Goal: Task Accomplishment & Management: Complete application form

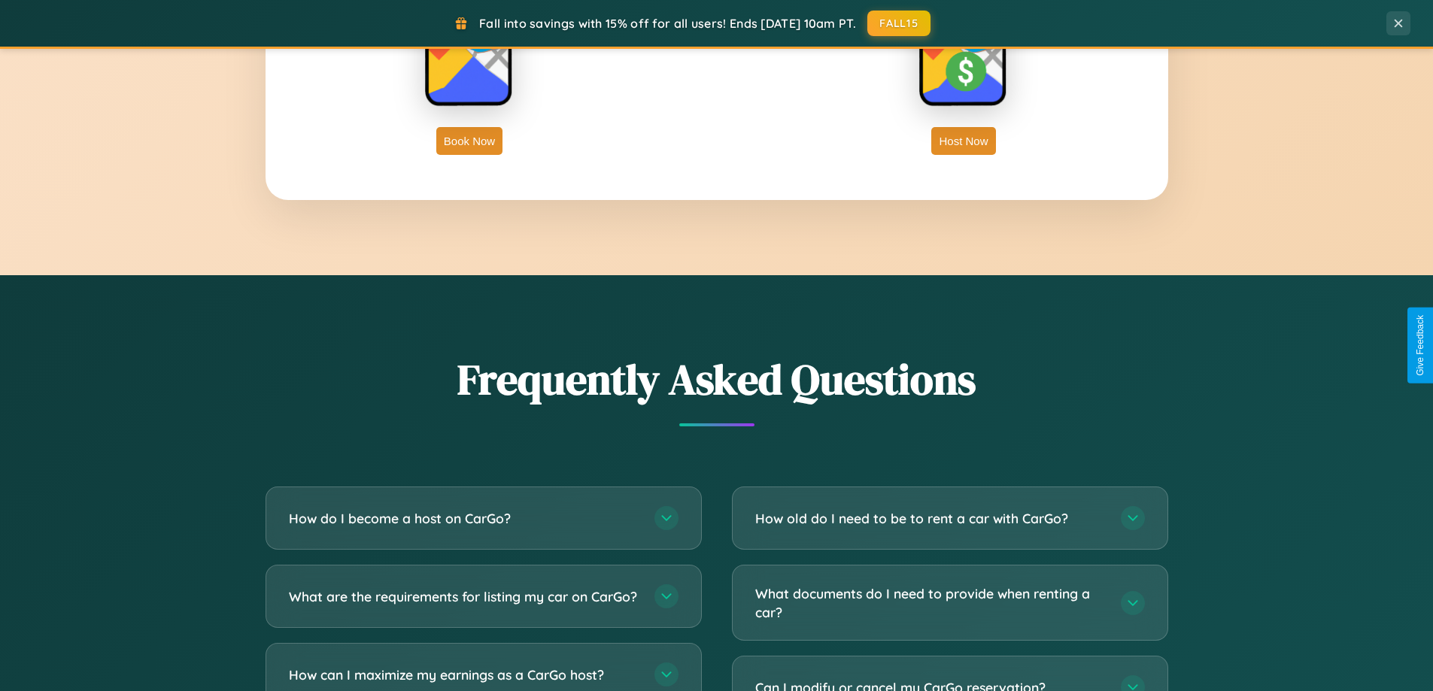
scroll to position [2894, 0]
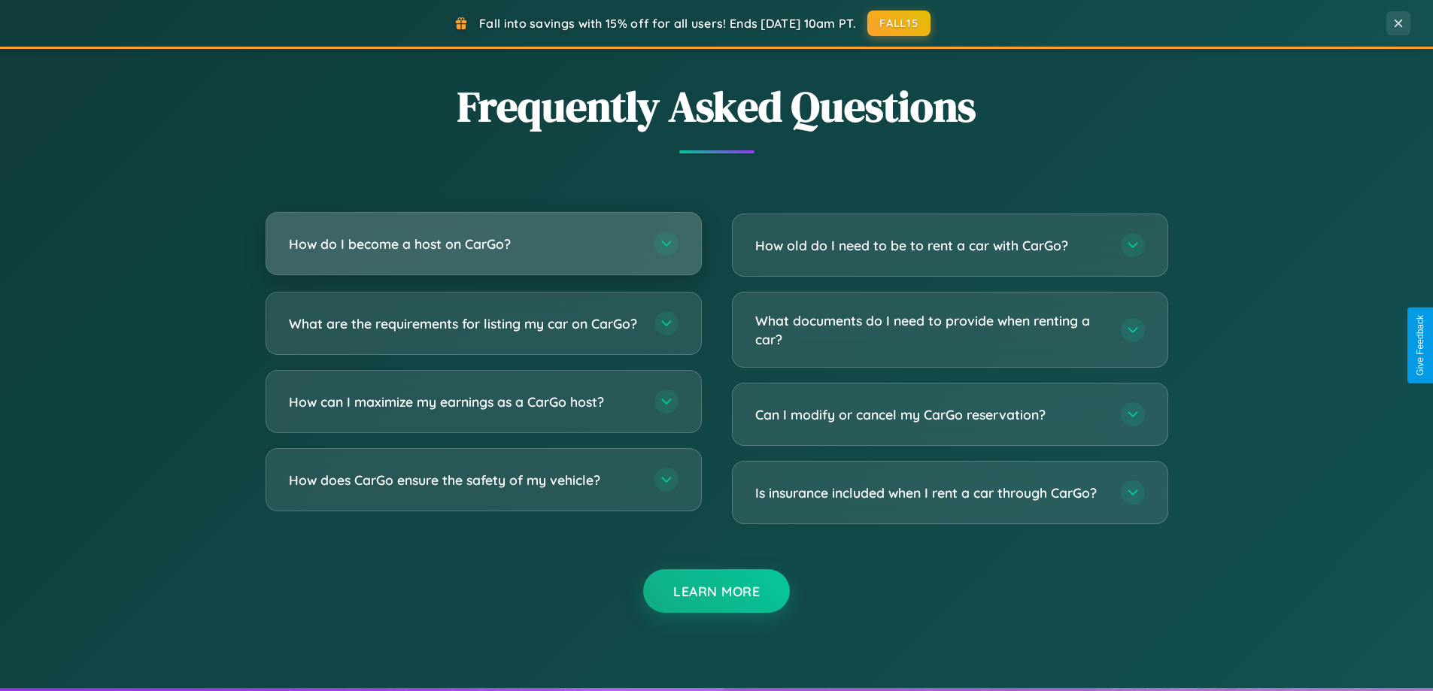
click at [483, 244] on h3 "How do I become a host on CarGo?" at bounding box center [464, 244] width 350 height 19
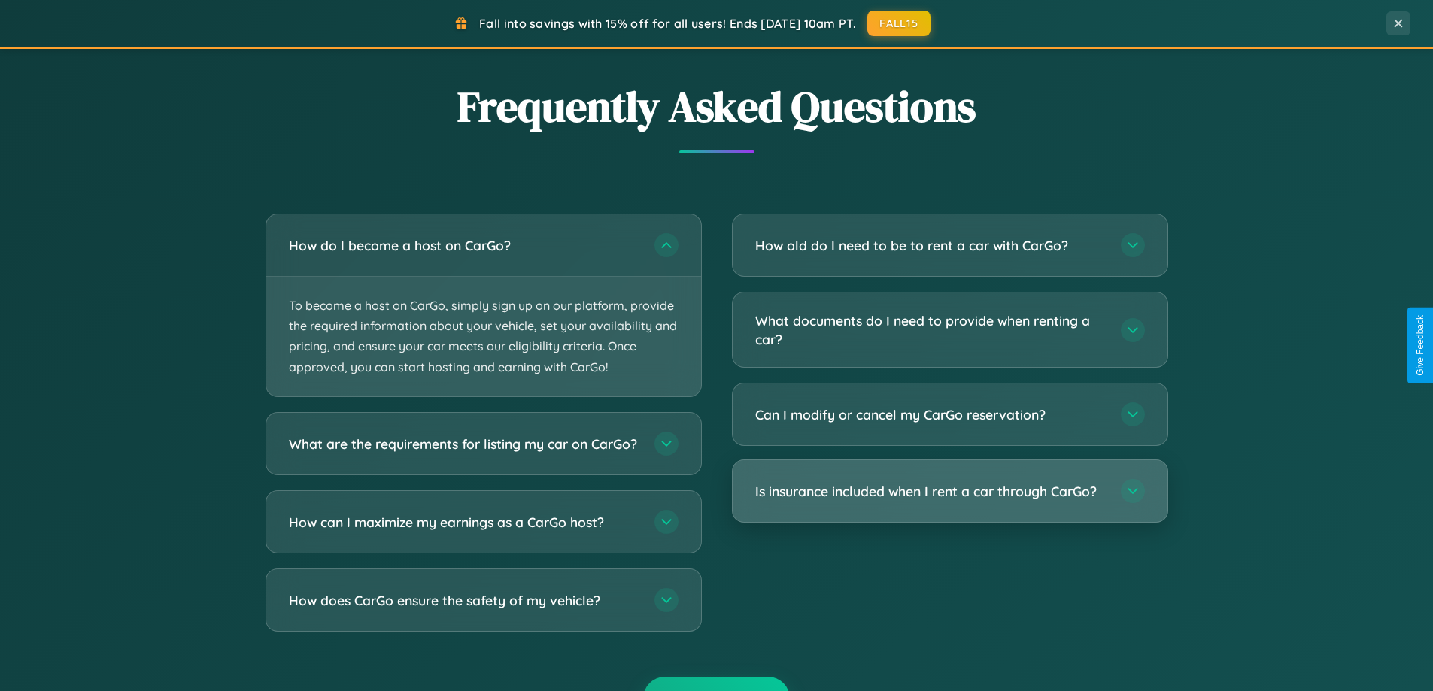
click at [949, 492] on h3 "Is insurance included when I rent a car through CarGo?" at bounding box center [930, 491] width 350 height 19
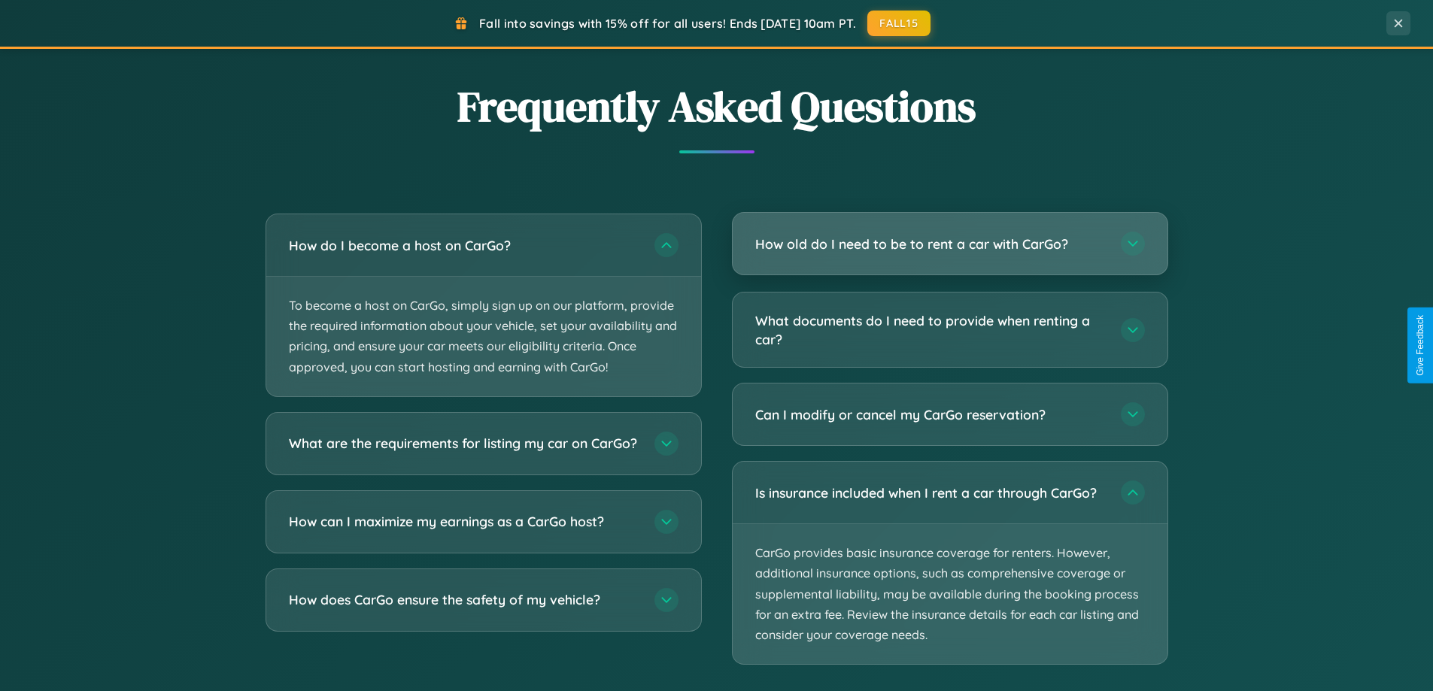
click at [949, 244] on h3 "How old do I need to be to rent a car with CarGo?" at bounding box center [930, 244] width 350 height 19
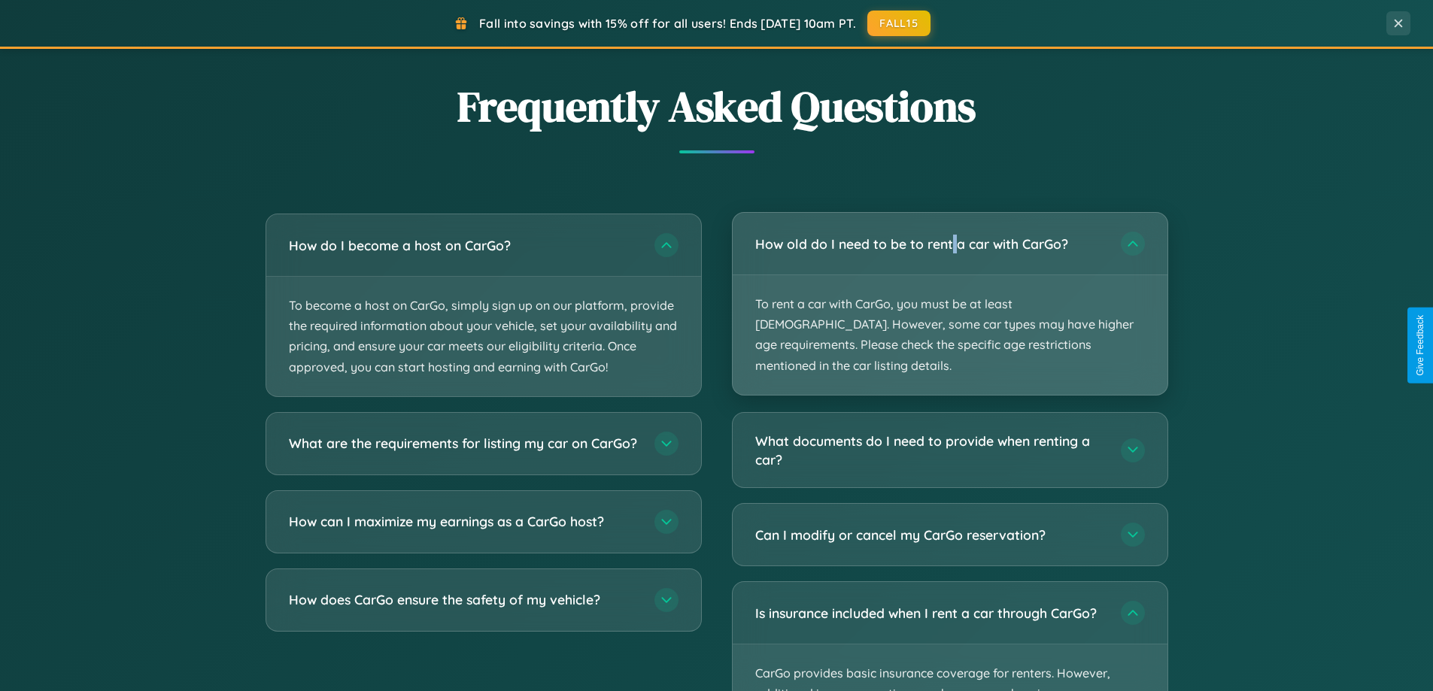
click at [949, 293] on p "To rent a car with CarGo, you must be at least [DEMOGRAPHIC_DATA]. However, som…" at bounding box center [949, 335] width 435 height 120
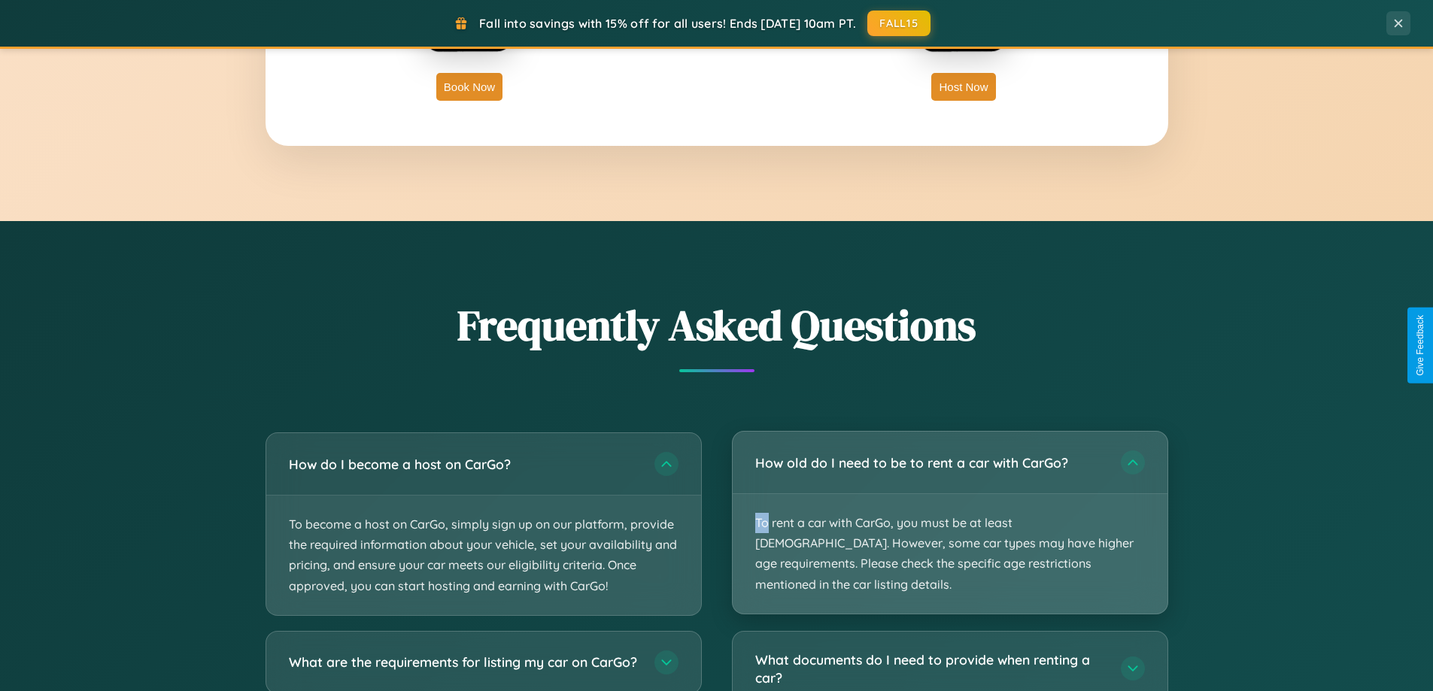
scroll to position [2416, 0]
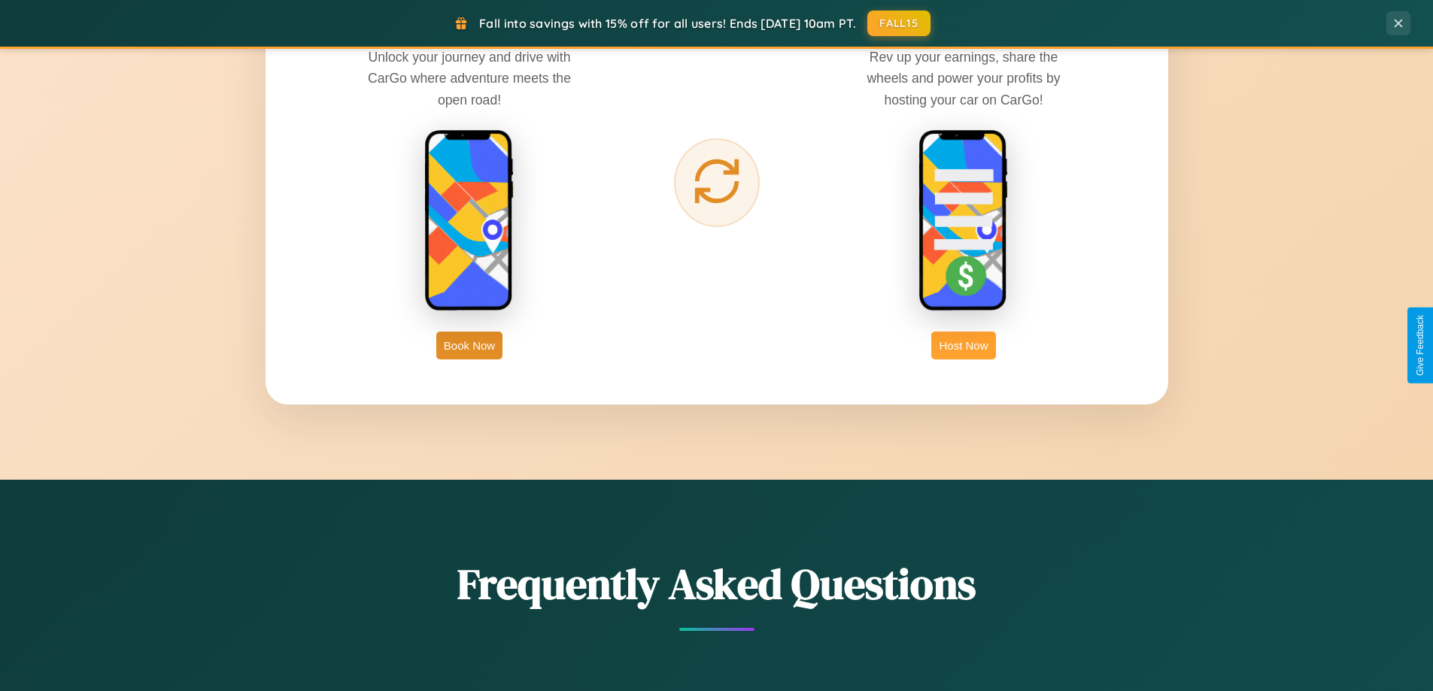
click at [963, 345] on button "Host Now" at bounding box center [963, 346] width 64 height 28
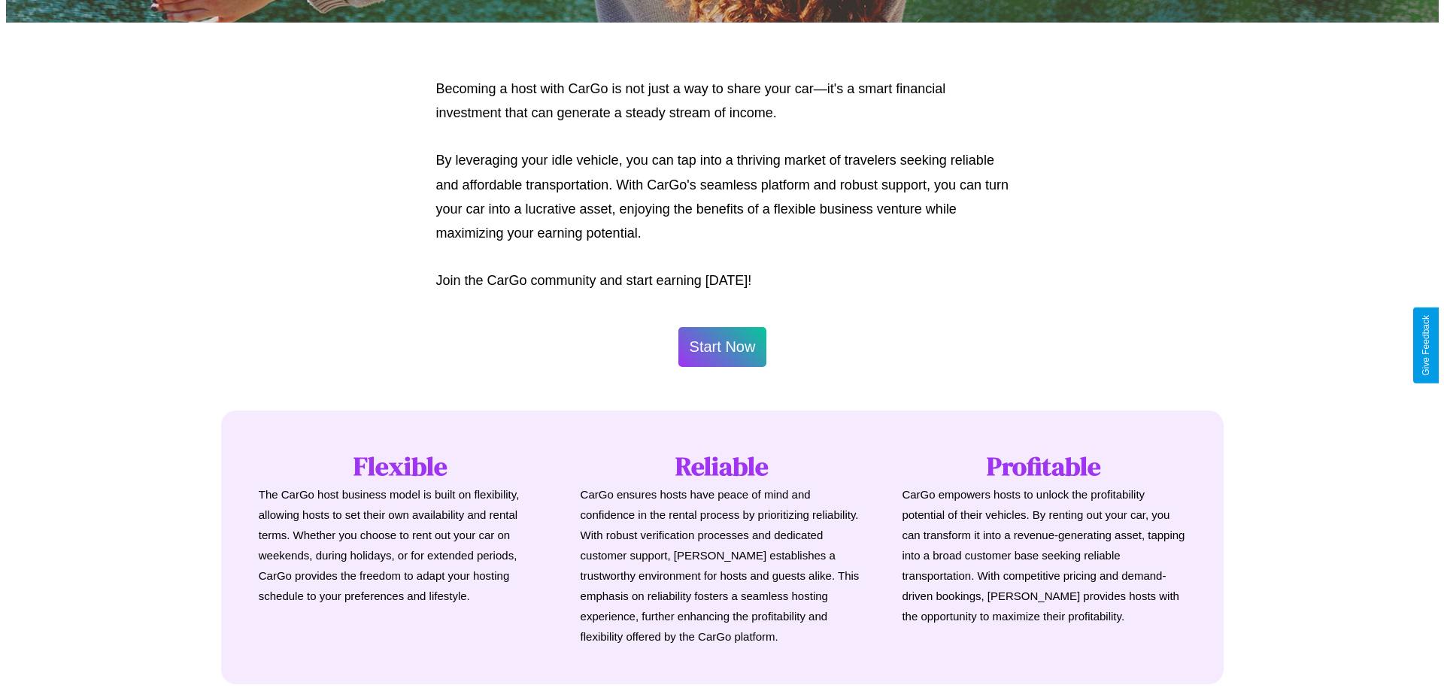
scroll to position [726, 0]
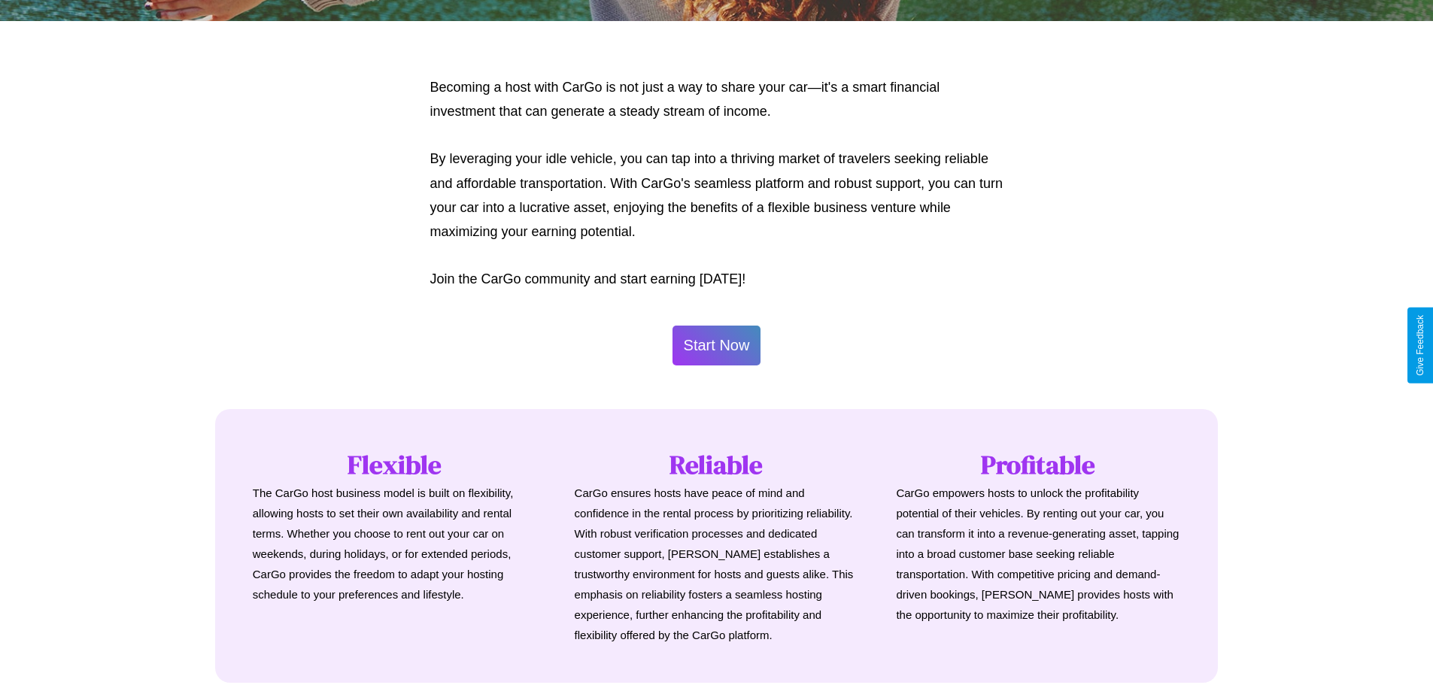
click at [716, 345] on button "Start Now" at bounding box center [716, 346] width 89 height 40
